Goal: Task Accomplishment & Management: Manage account settings

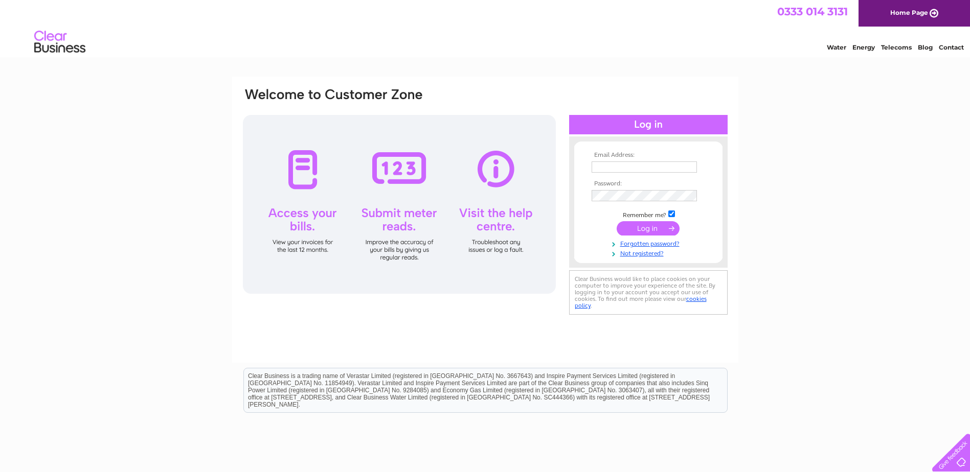
click at [657, 168] on input "text" at bounding box center [644, 167] width 105 height 11
paste input "info@bpdzenith.com"
type input "info@bpdzenith.com"
click at [646, 230] on input "submit" at bounding box center [648, 229] width 63 height 14
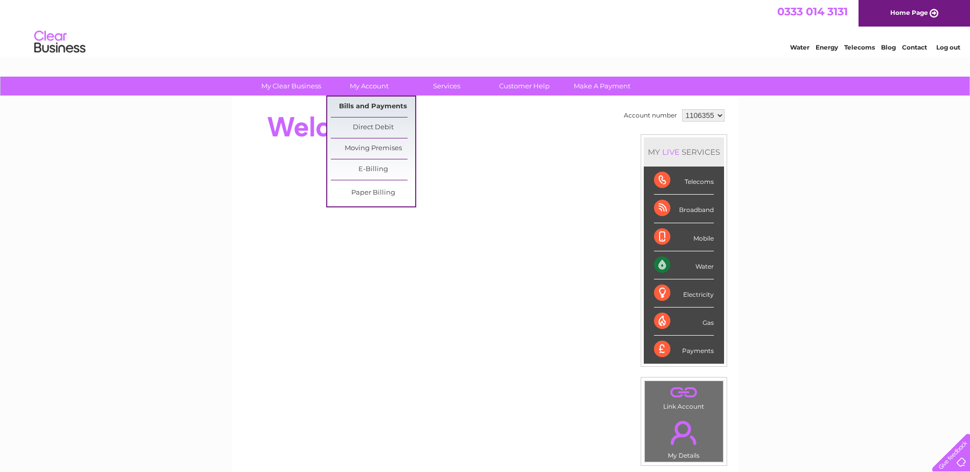
click at [373, 103] on link "Bills and Payments" at bounding box center [373, 107] width 84 height 20
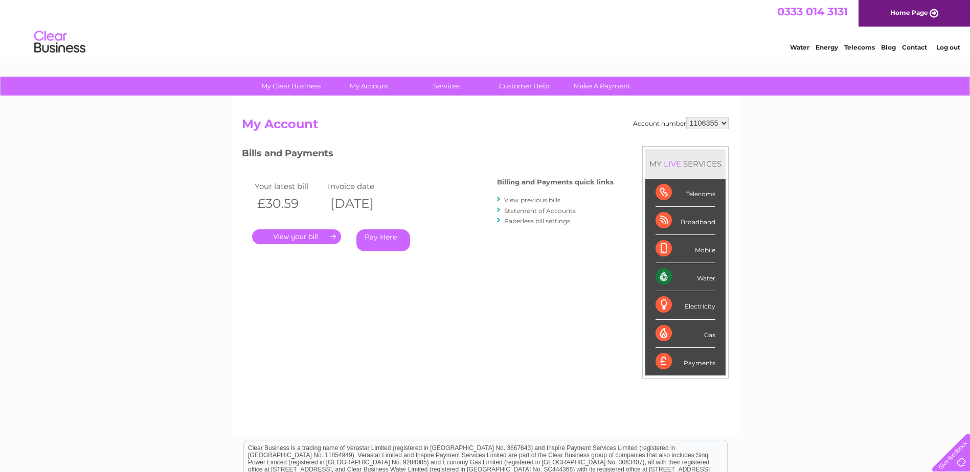
click at [282, 236] on link "." at bounding box center [296, 237] width 89 height 15
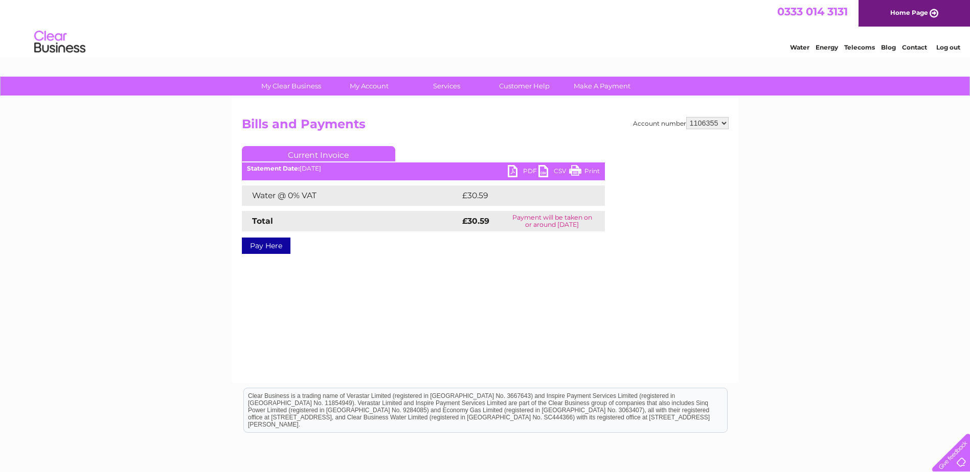
click at [526, 172] on link "PDF" at bounding box center [523, 172] width 31 height 15
